Goal: Use online tool/utility: Utilize a website feature to perform a specific function

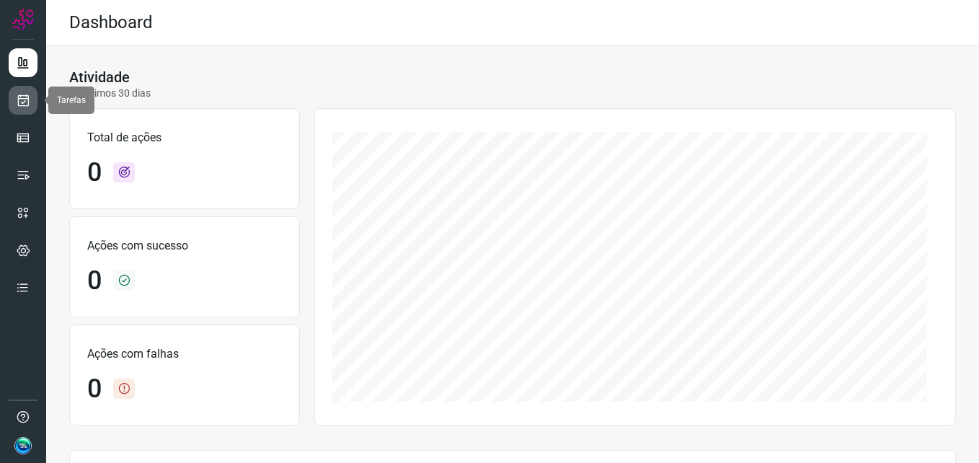
click at [19, 100] on icon at bounding box center [23, 100] width 15 height 14
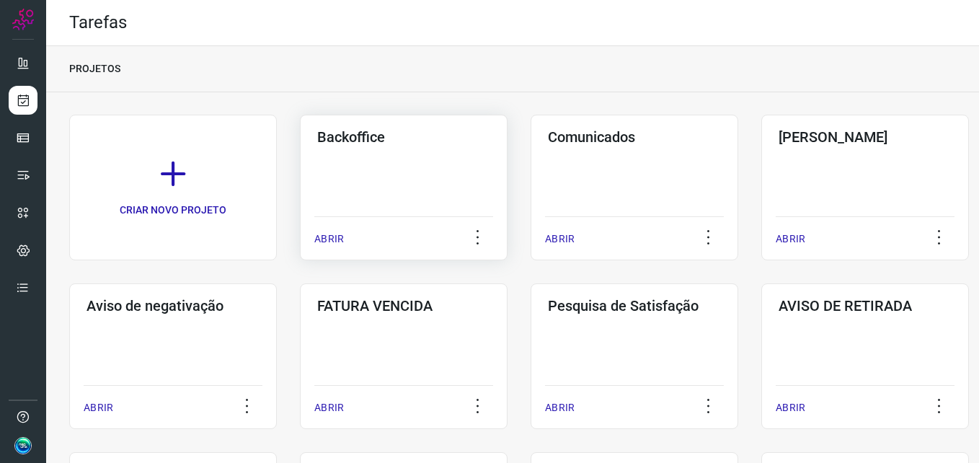
click at [352, 187] on div "Backoffice ABRIR" at bounding box center [404, 188] width 208 height 146
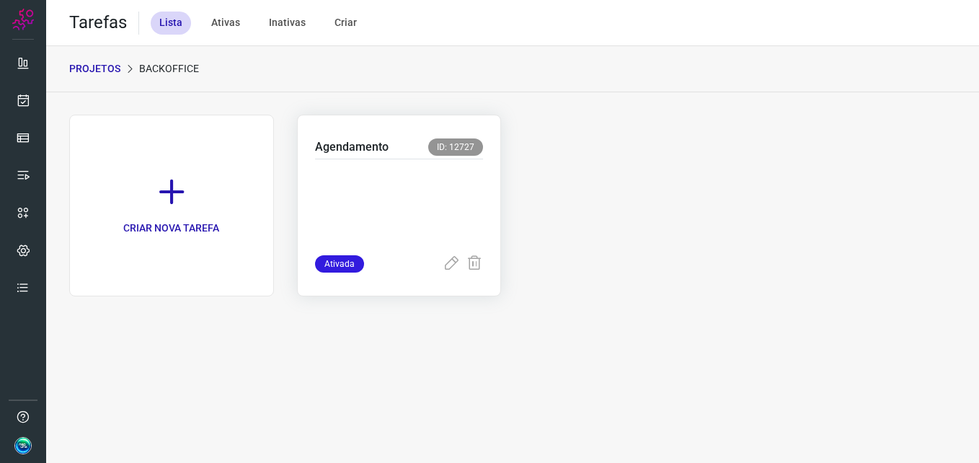
click at [398, 163] on div at bounding box center [399, 207] width 169 height 96
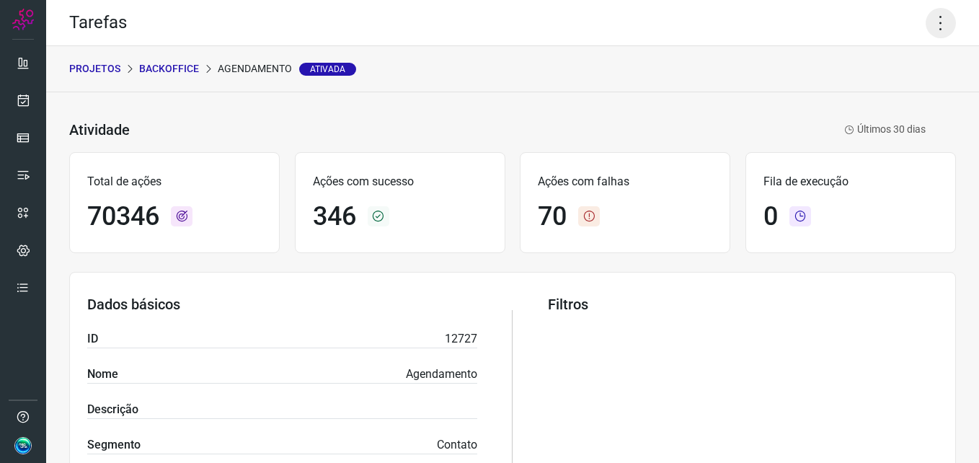
click at [939, 27] on icon at bounding box center [940, 23] width 30 height 30
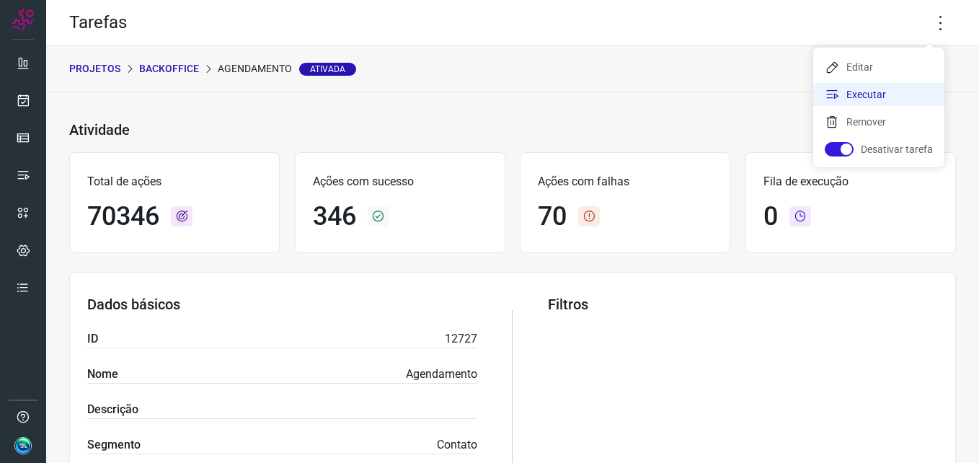
click at [866, 96] on li "Executar" at bounding box center [878, 94] width 131 height 23
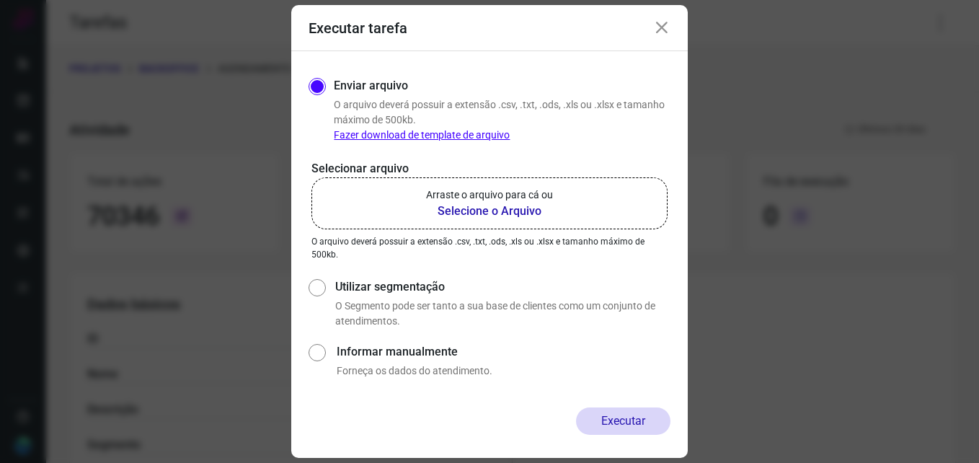
click at [489, 214] on b "Selecione o Arquivo" at bounding box center [489, 211] width 127 height 17
click at [0, 0] on input "Arraste o arquivo para cá ou Selecione o Arquivo" at bounding box center [0, 0] width 0 height 0
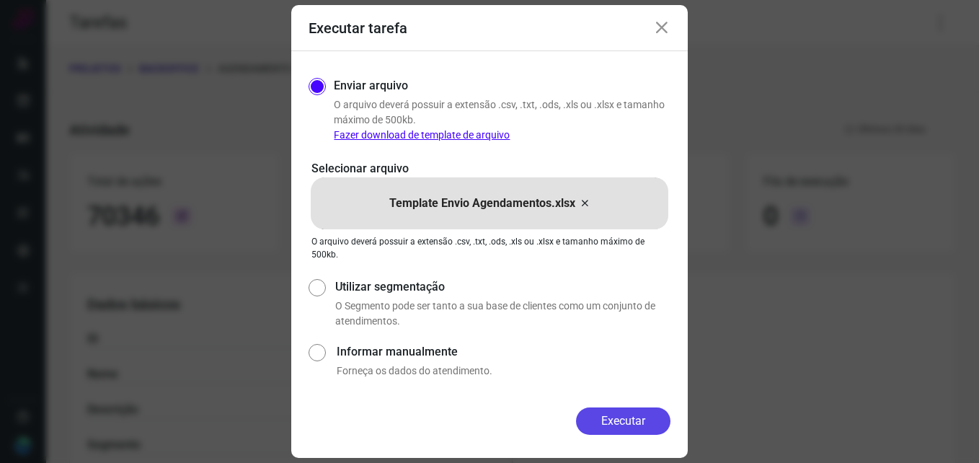
click at [608, 413] on button "Executar" at bounding box center [623, 420] width 94 height 27
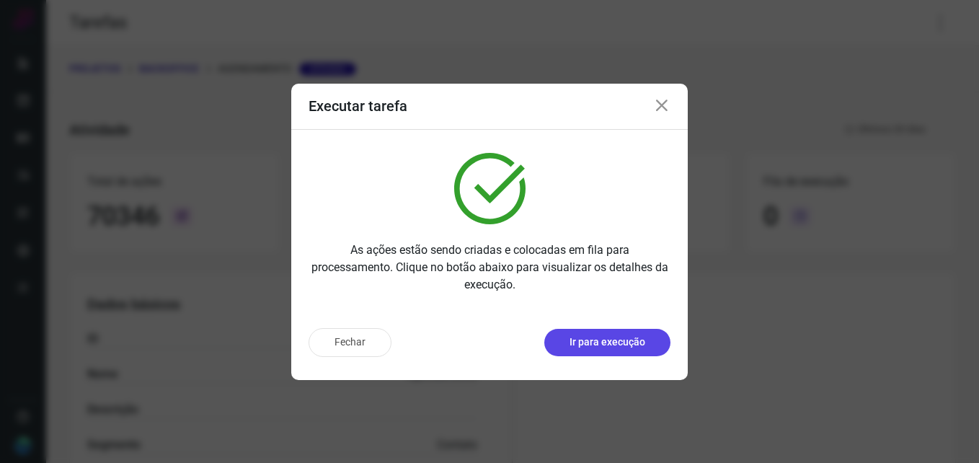
click at [624, 348] on p "Ir para execução" at bounding box center [607, 341] width 76 height 15
